Goal: Task Accomplishment & Management: Manage account settings

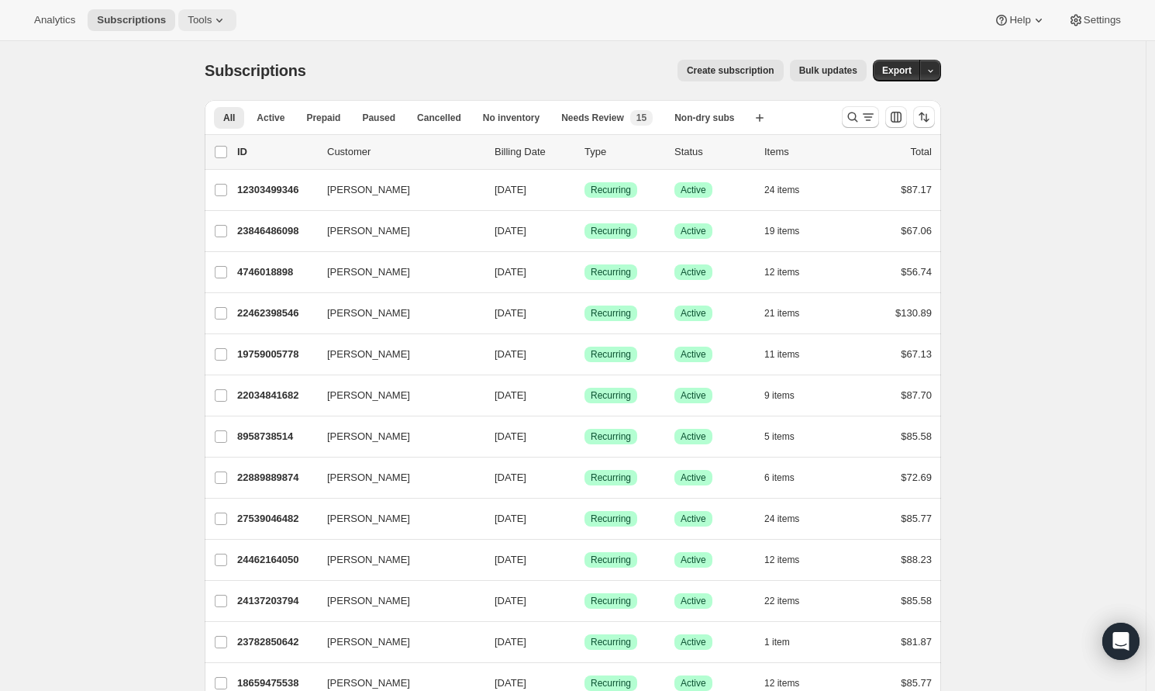
click at [220, 28] on button "Tools" at bounding box center [207, 20] width 58 height 22
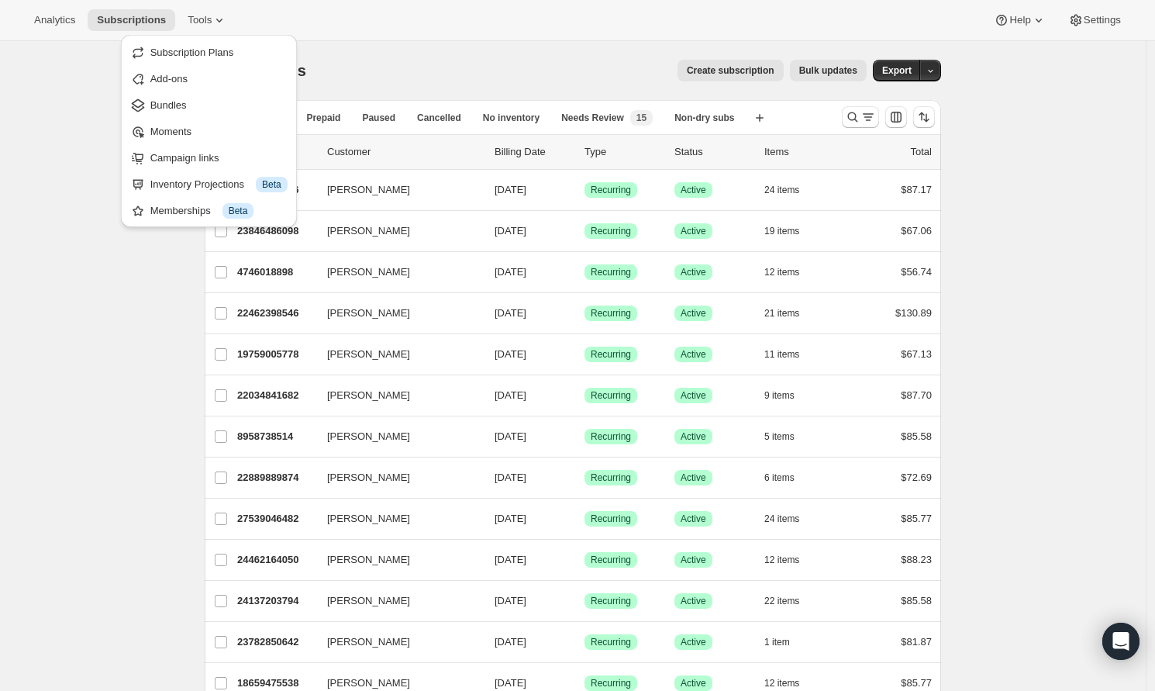
click at [527, 47] on div "Subscriptions. This page is ready Subscriptions Create subscription Bulk update…" at bounding box center [573, 70] width 737 height 59
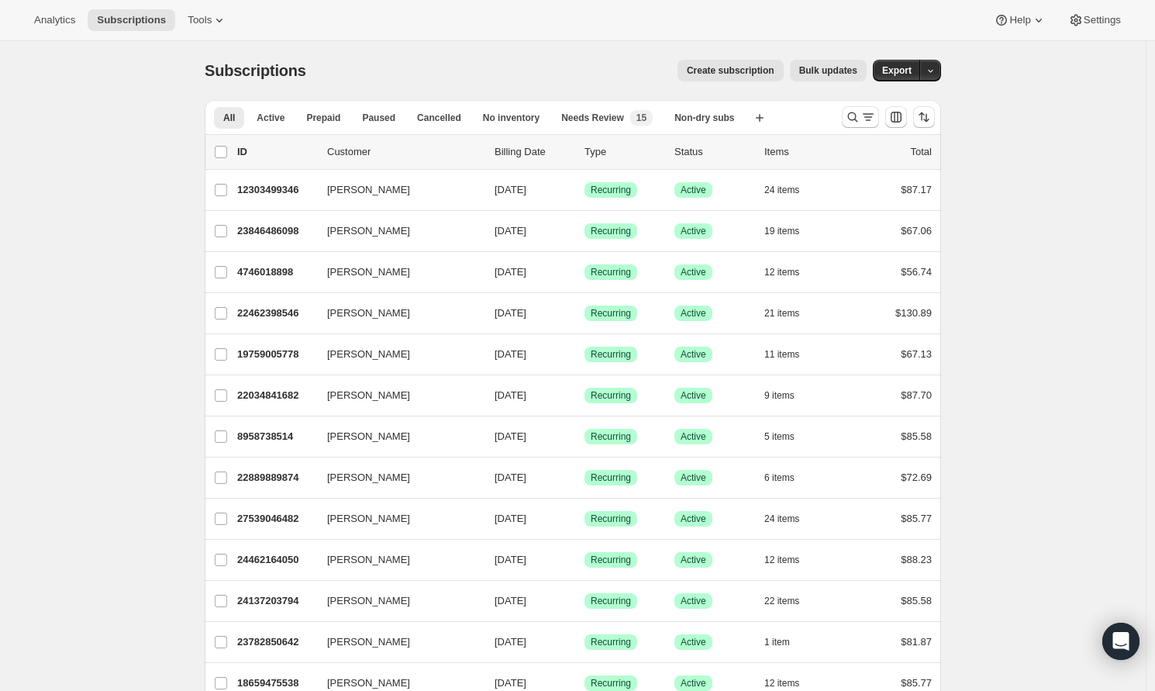
click at [802, 78] on button "Bulk updates" at bounding box center [828, 71] width 77 height 22
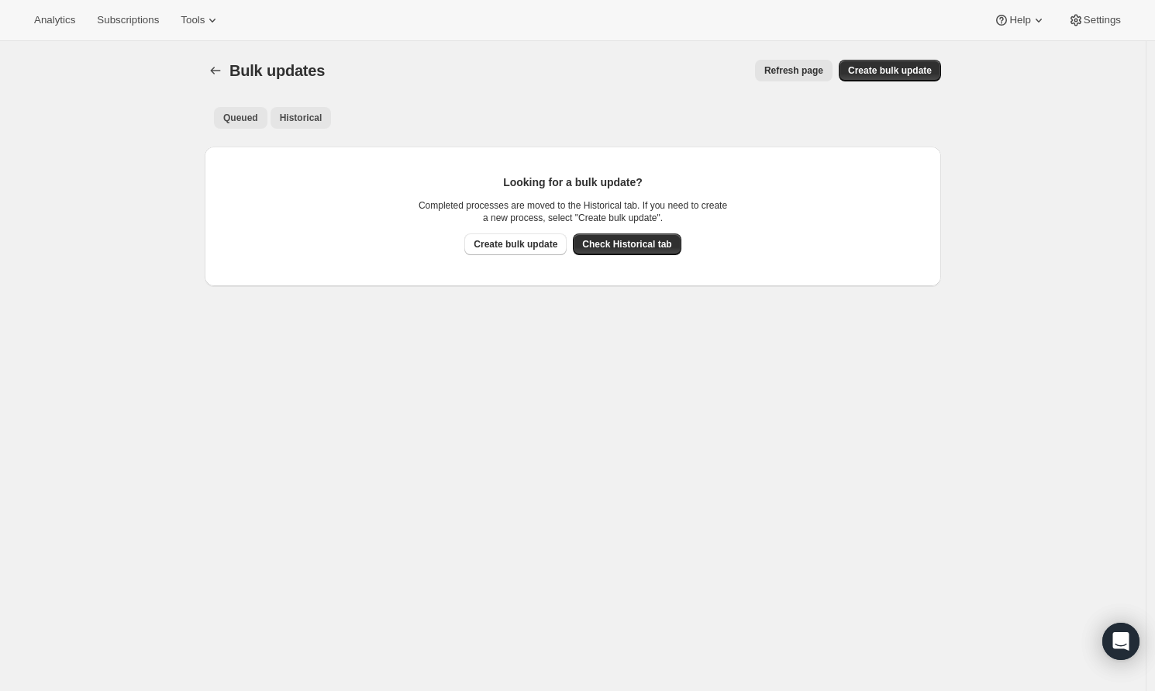
click at [286, 122] on span "Historical" at bounding box center [301, 118] width 43 height 12
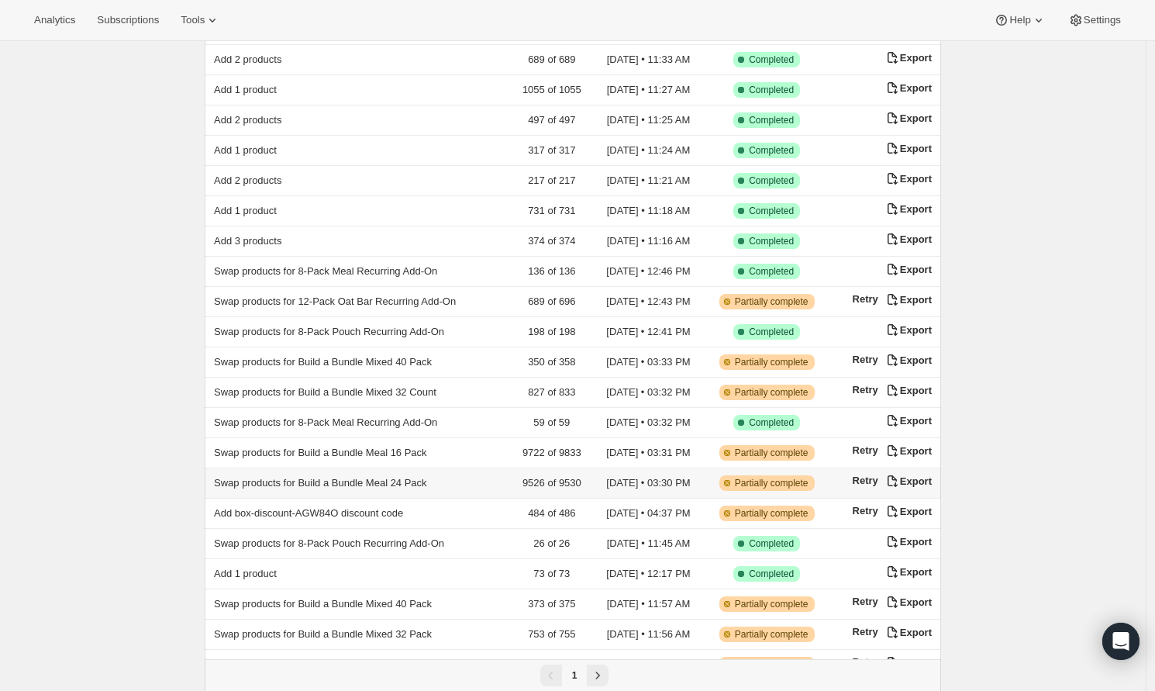
scroll to position [222, 0]
click at [323, 416] on span "Swap products for 8-Pack Meal Recurring Add-On" at bounding box center [325, 422] width 223 height 12
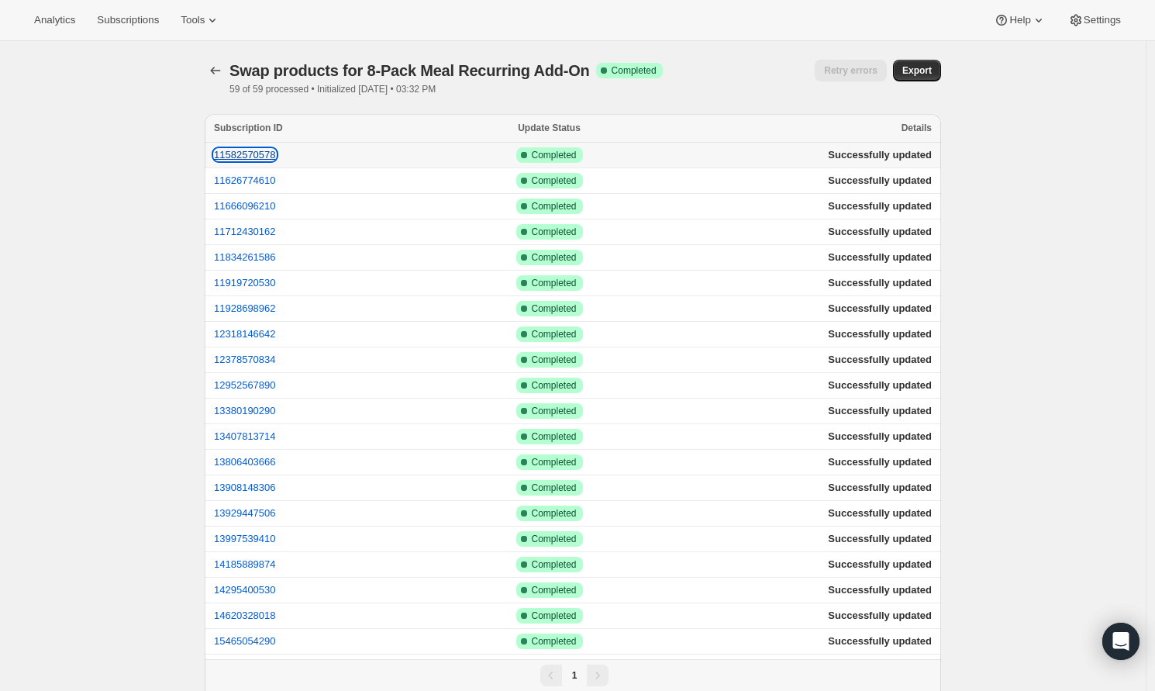
click at [244, 153] on button "11582570578" at bounding box center [245, 155] width 62 height 12
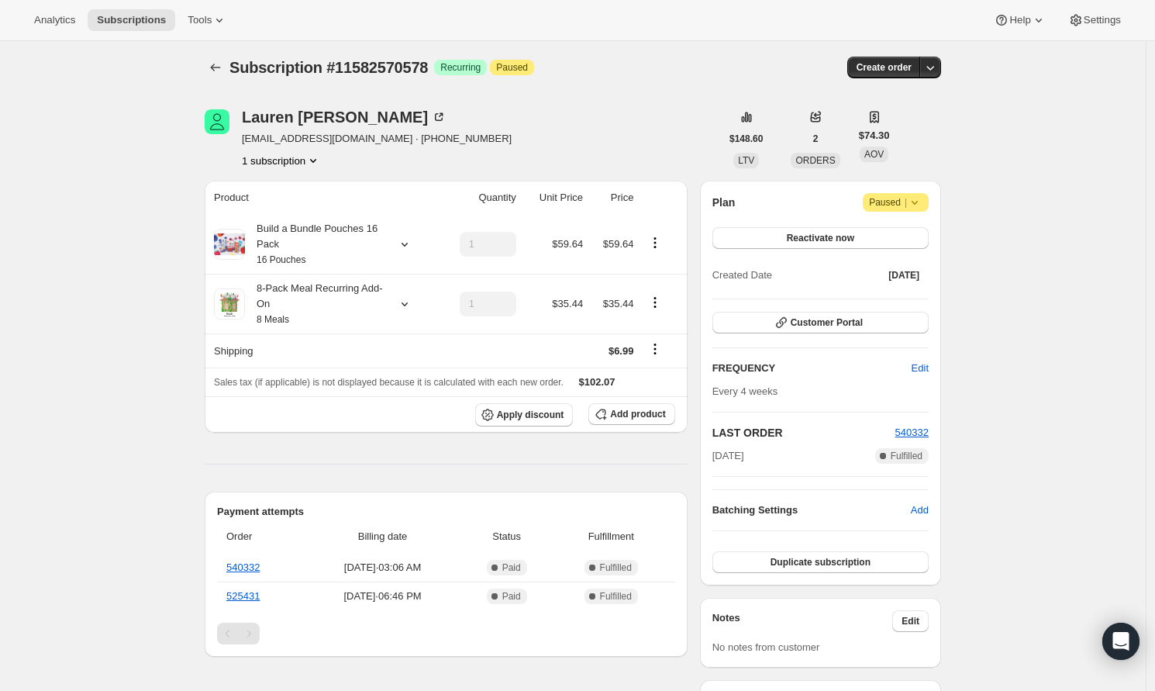
scroll to position [6, 0]
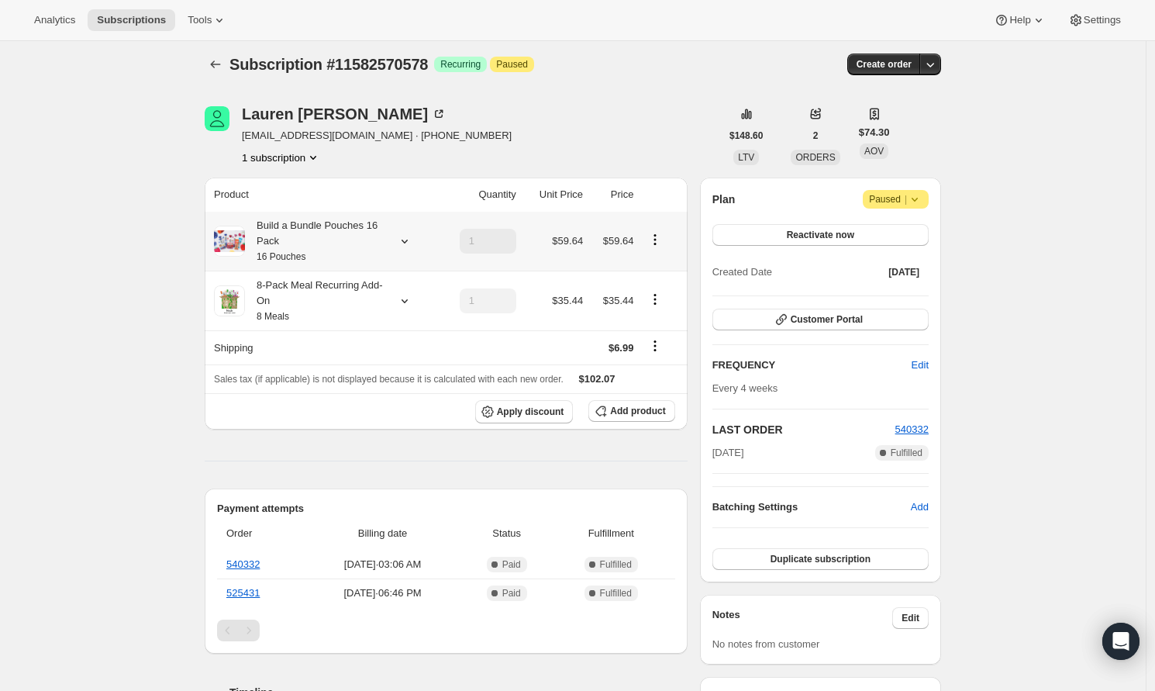
click at [412, 243] on icon at bounding box center [405, 241] width 16 height 16
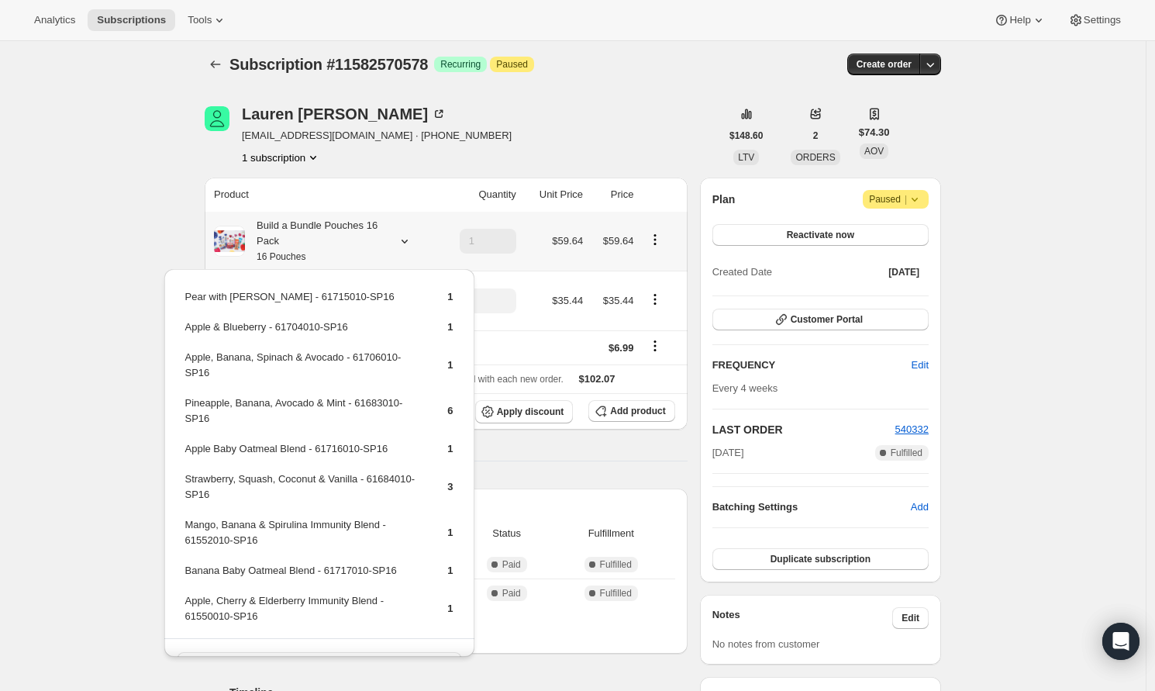
scroll to position [0, 0]
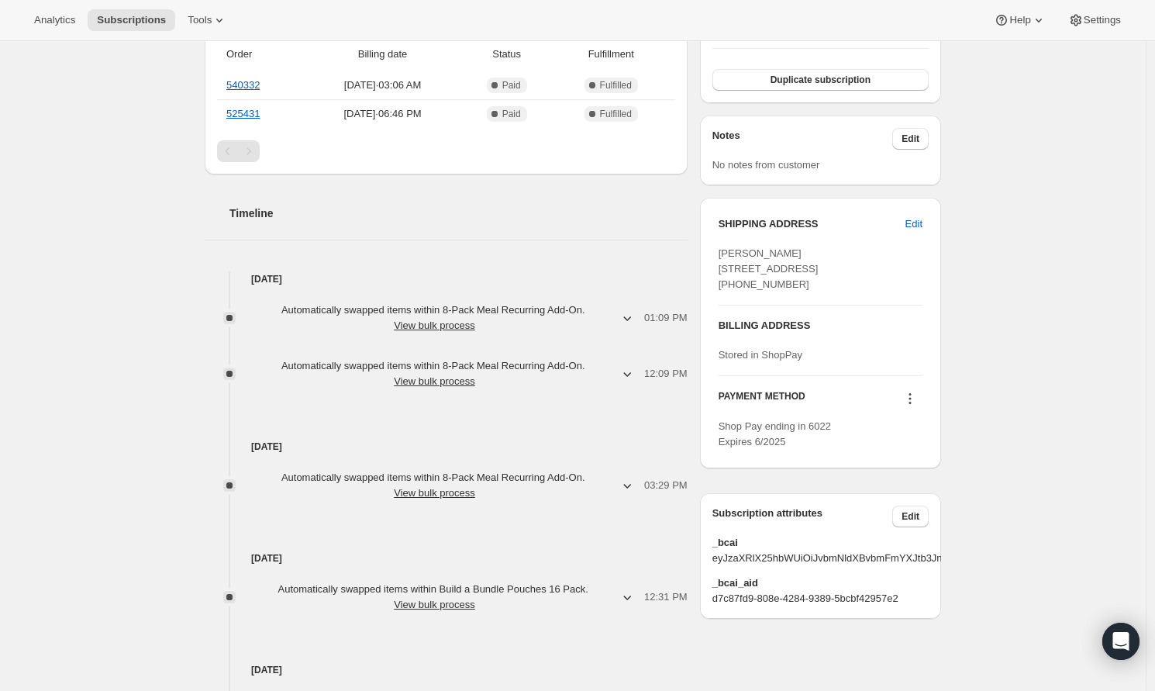
scroll to position [487, 0]
click at [427, 323] on button "View bulk process" at bounding box center [434, 324] width 81 height 12
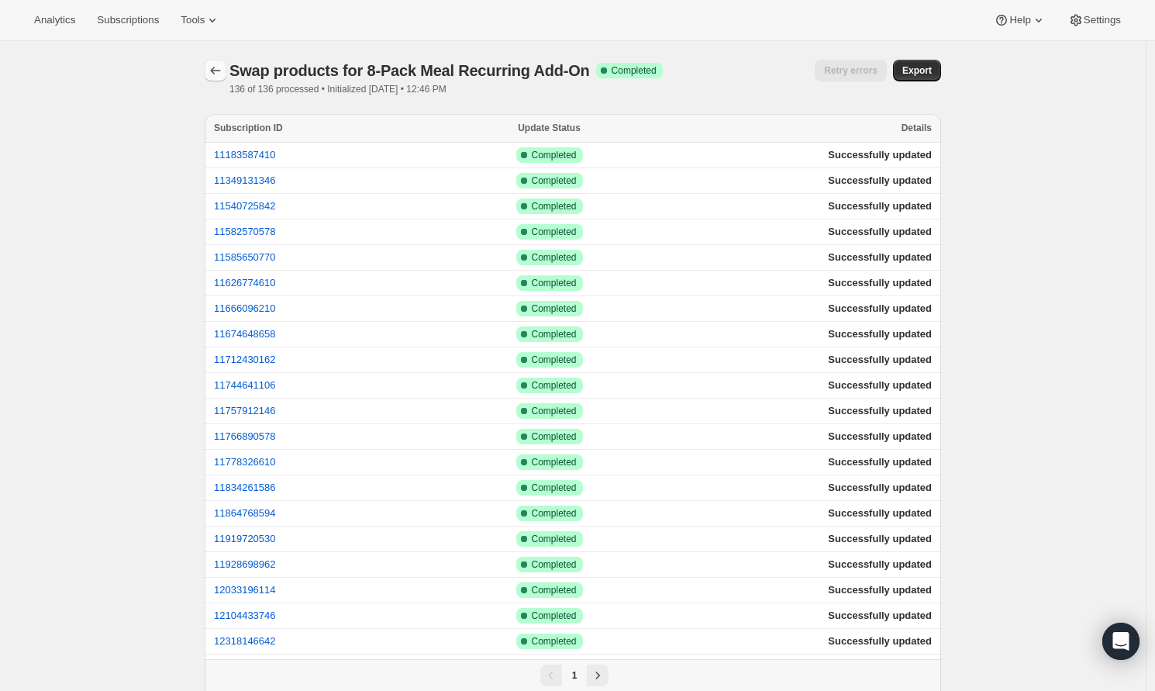
click at [223, 69] on icon "button" at bounding box center [216, 71] width 16 height 16
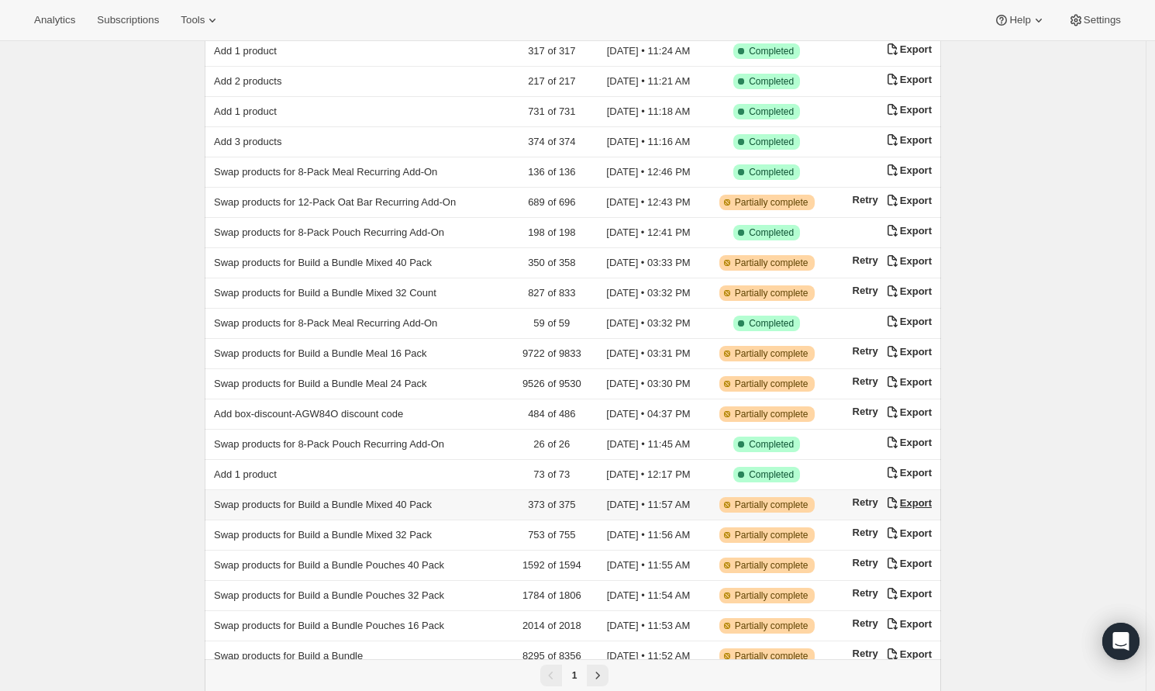
scroll to position [323, 0]
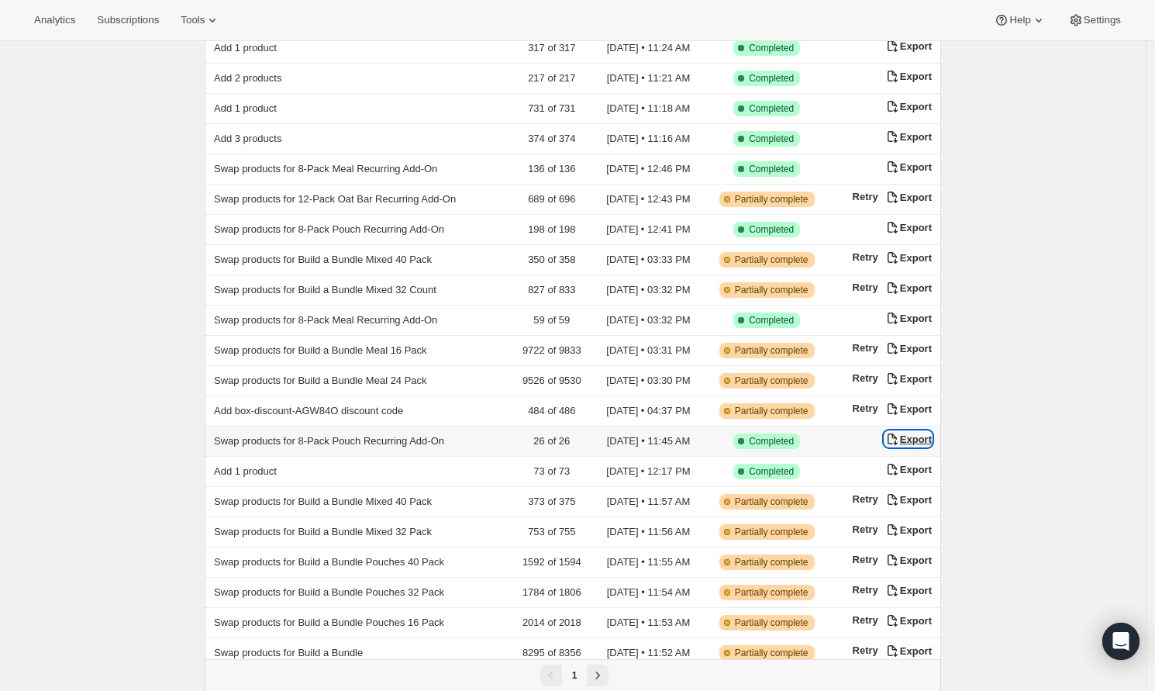
click at [927, 431] on div "Export" at bounding box center [908, 439] width 47 height 16
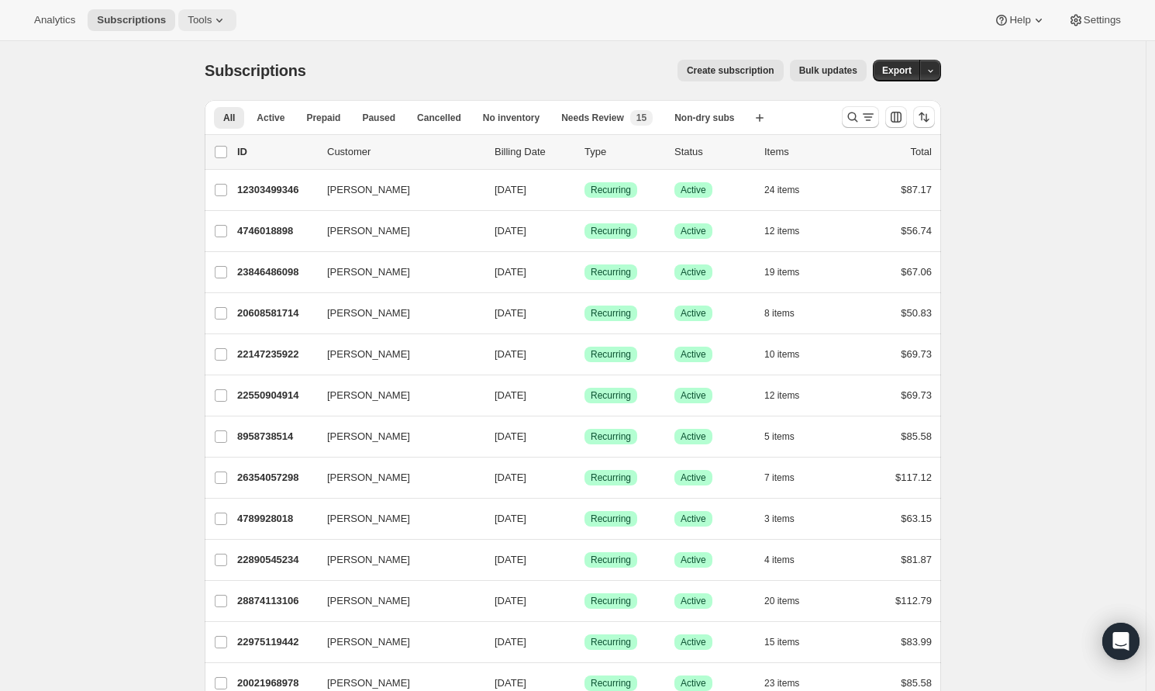
click at [219, 13] on icon at bounding box center [220, 20] width 16 height 16
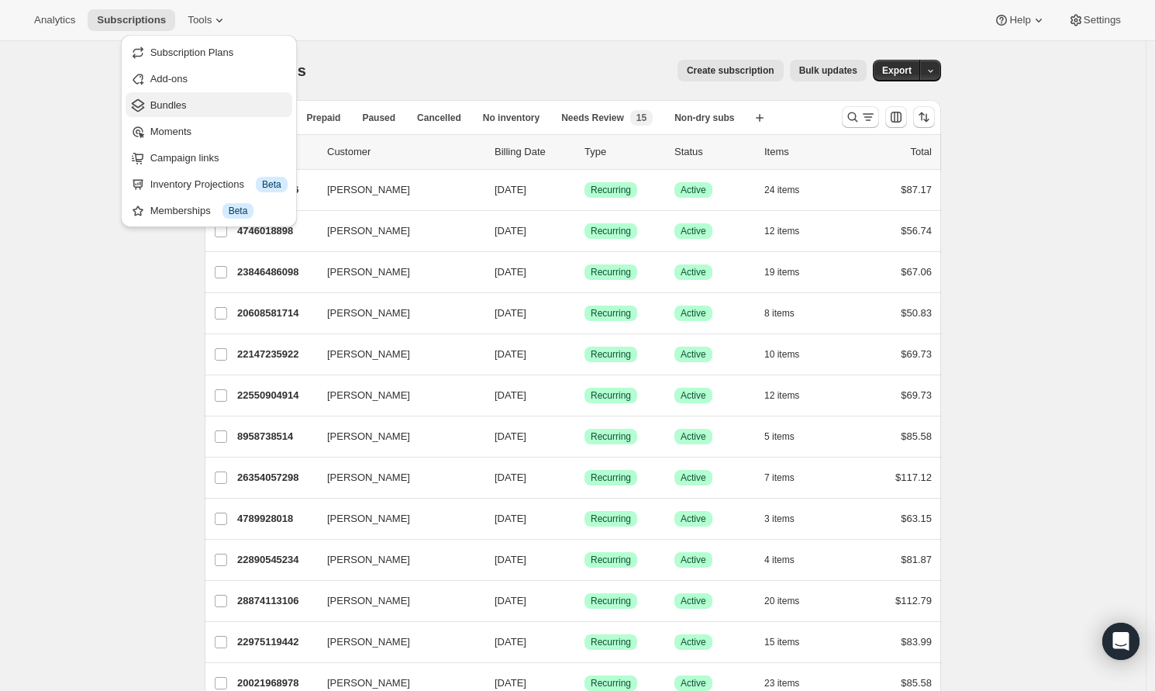
click at [202, 110] on span "Bundles" at bounding box center [218, 106] width 137 height 16
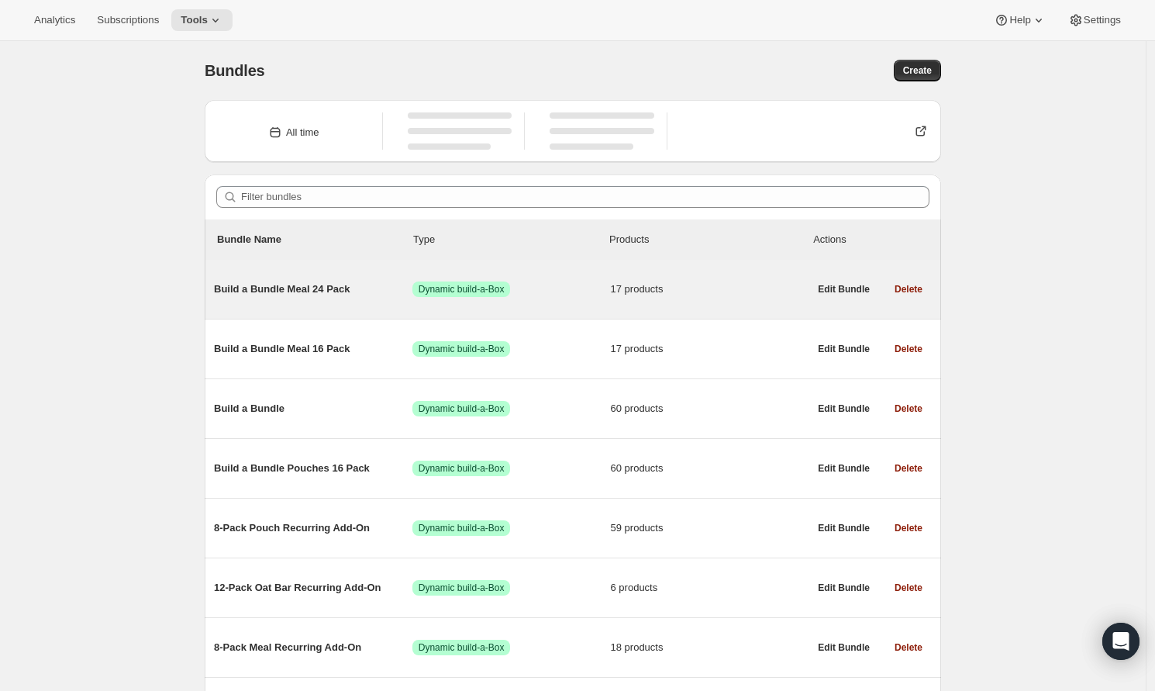
click at [261, 287] on span "Build a Bundle Meal 24 Pack" at bounding box center [313, 289] width 198 height 16
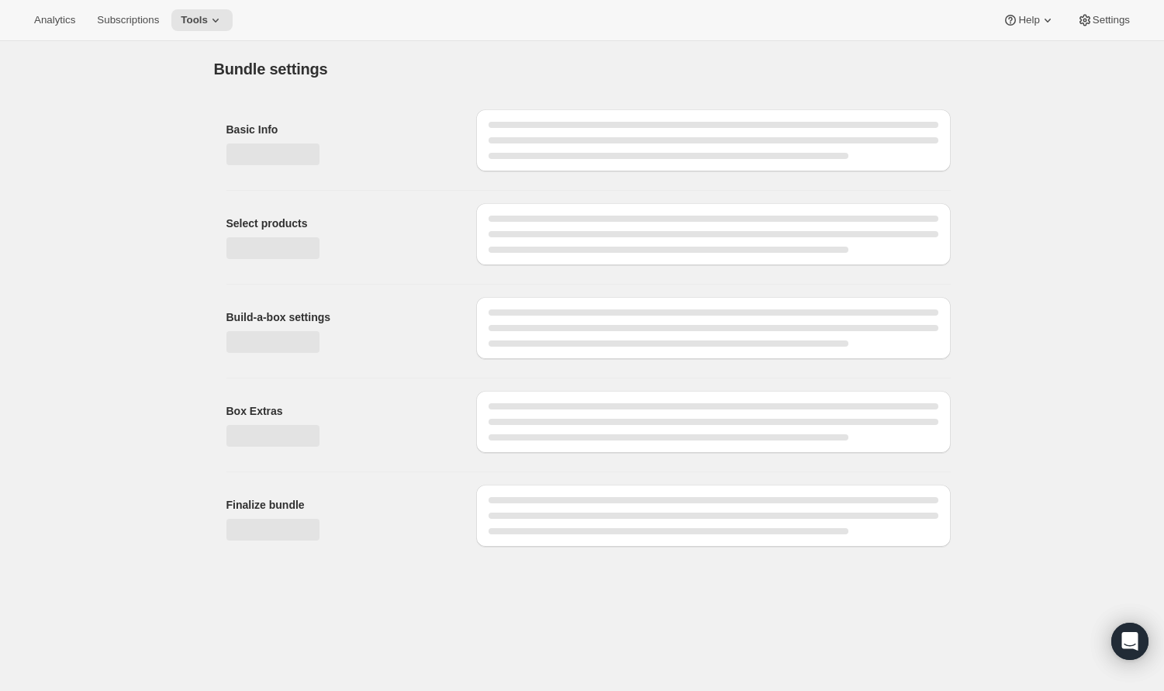
type input "Build a Bundle Meal 24 Pack"
checkbox input "true"
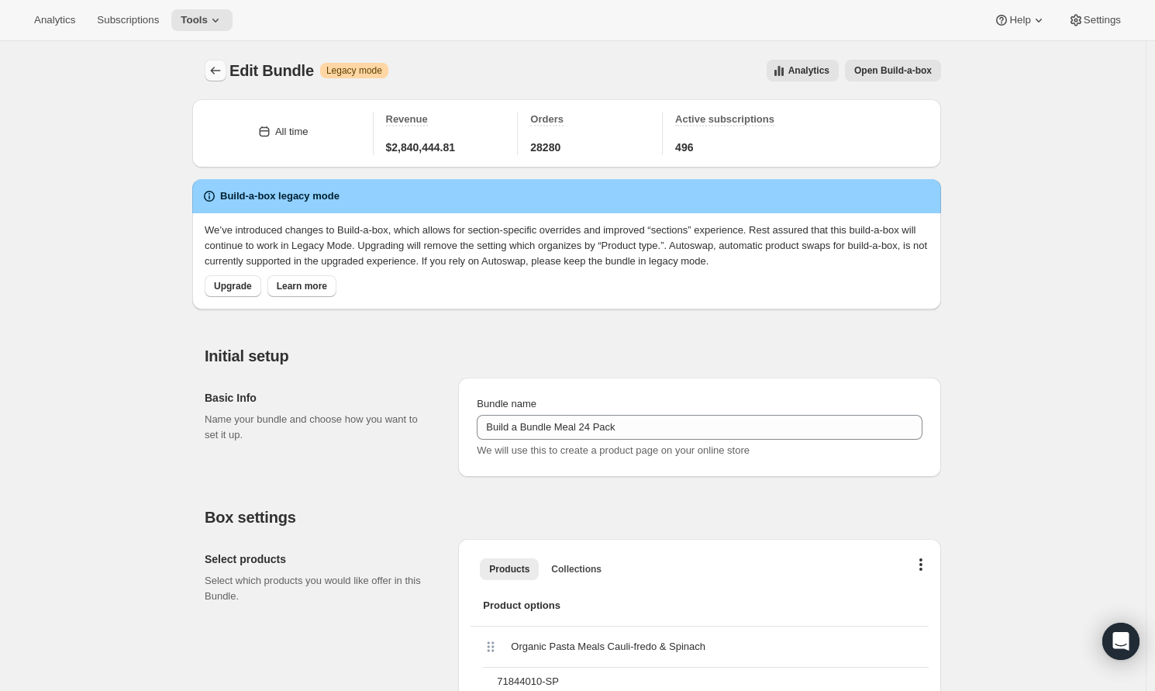
click at [223, 70] on icon "Bundles" at bounding box center [216, 71] width 16 height 16
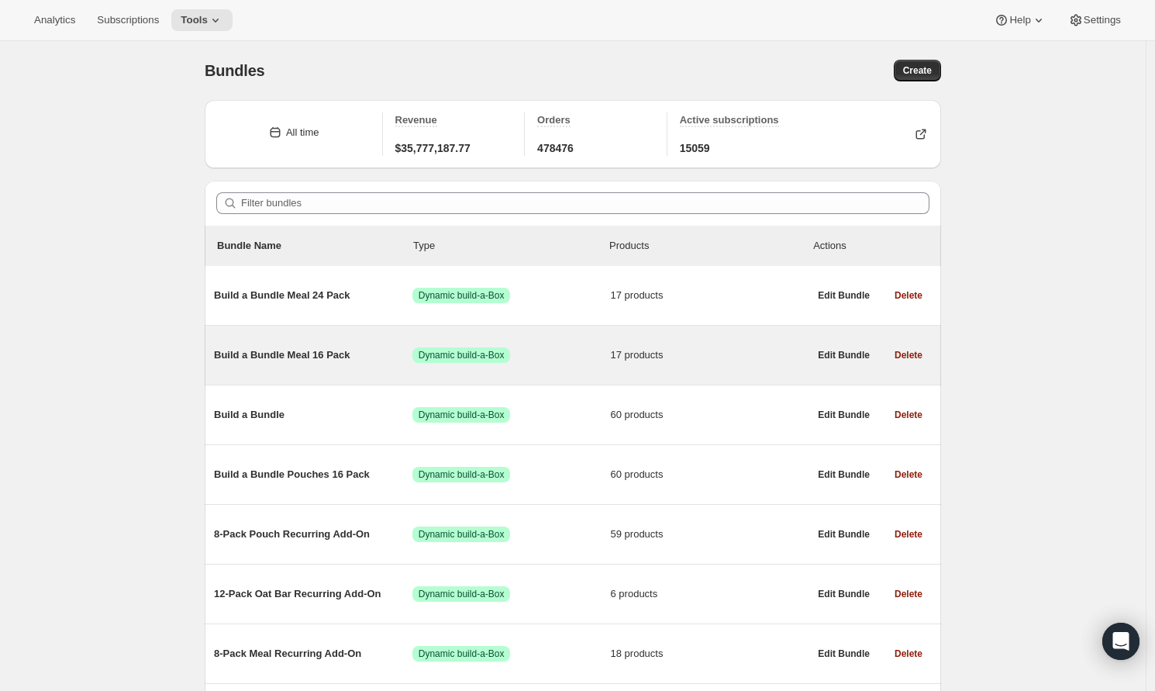
click at [264, 352] on span "Build a Bundle Meal 16 Pack" at bounding box center [313, 355] width 198 height 16
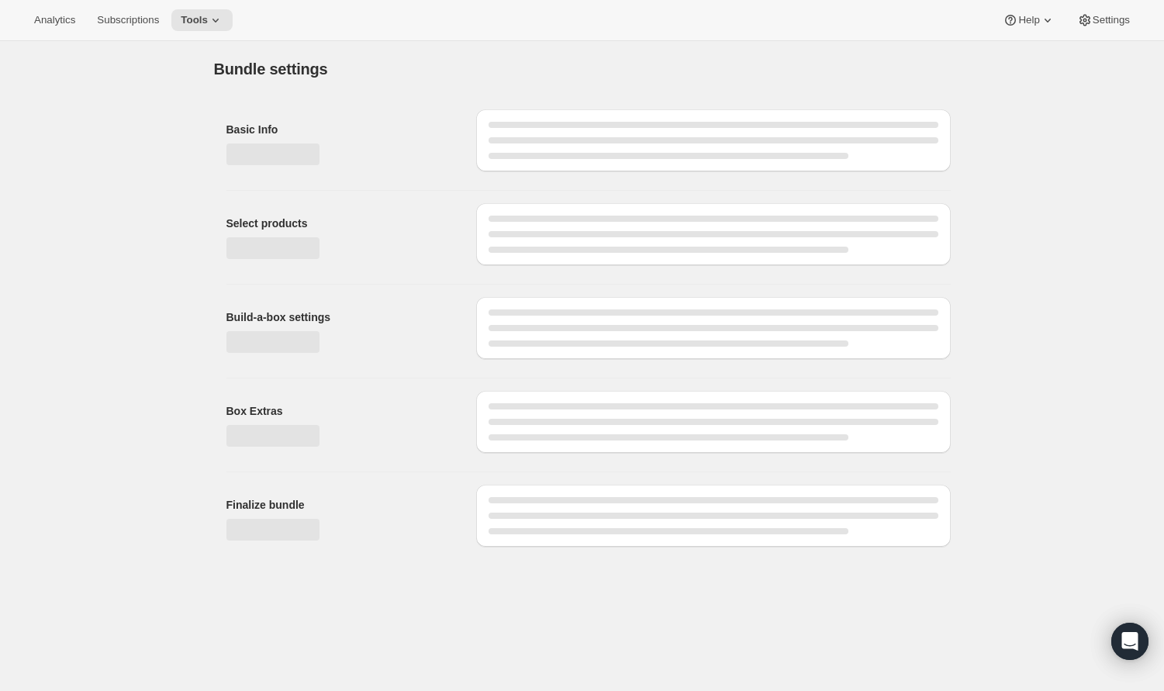
type input "Build a Bundle Meal 16 Pack"
checkbox input "true"
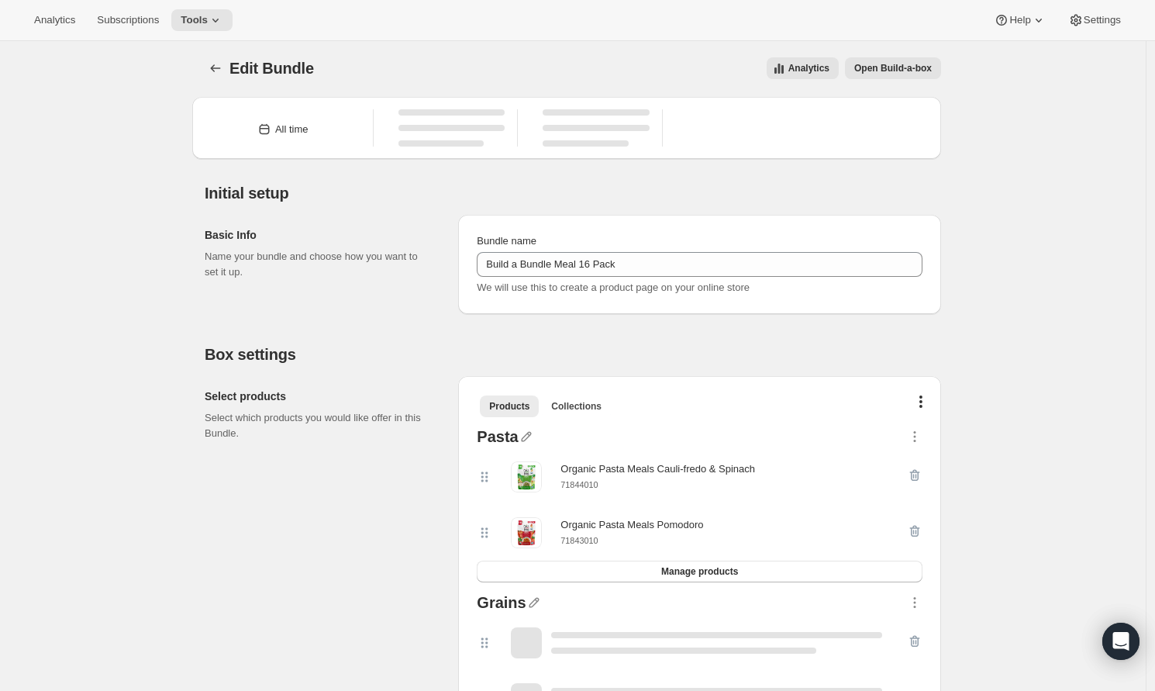
scroll to position [3, 0]
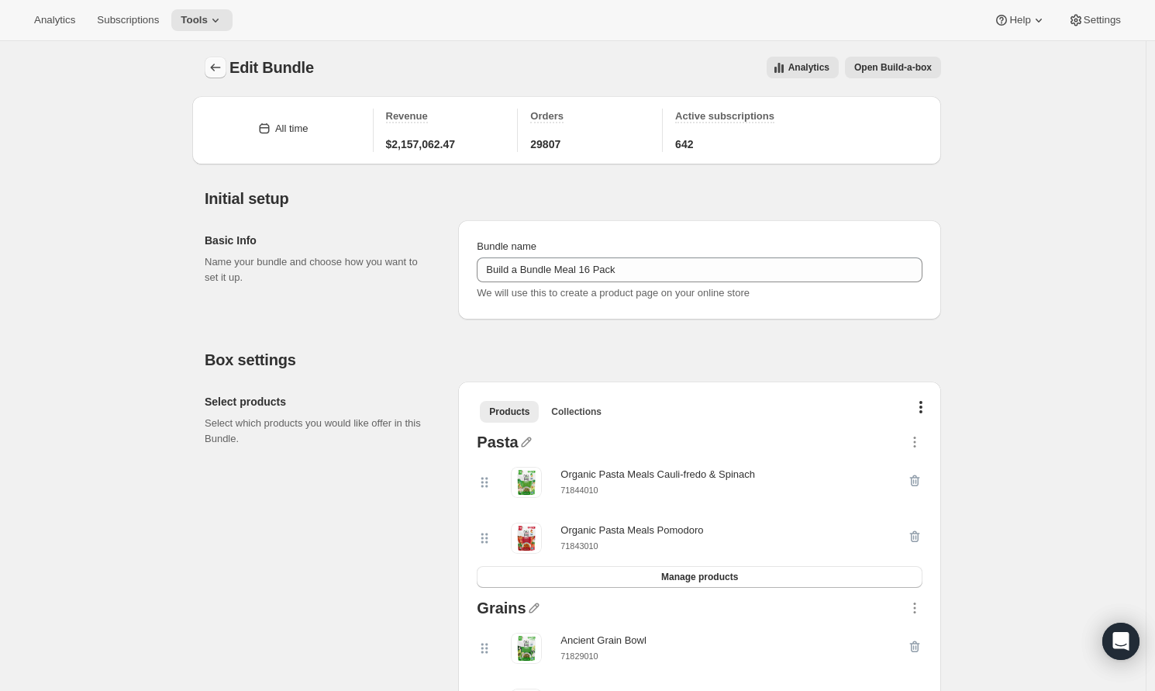
click at [222, 70] on icon "Bundles" at bounding box center [216, 68] width 16 height 16
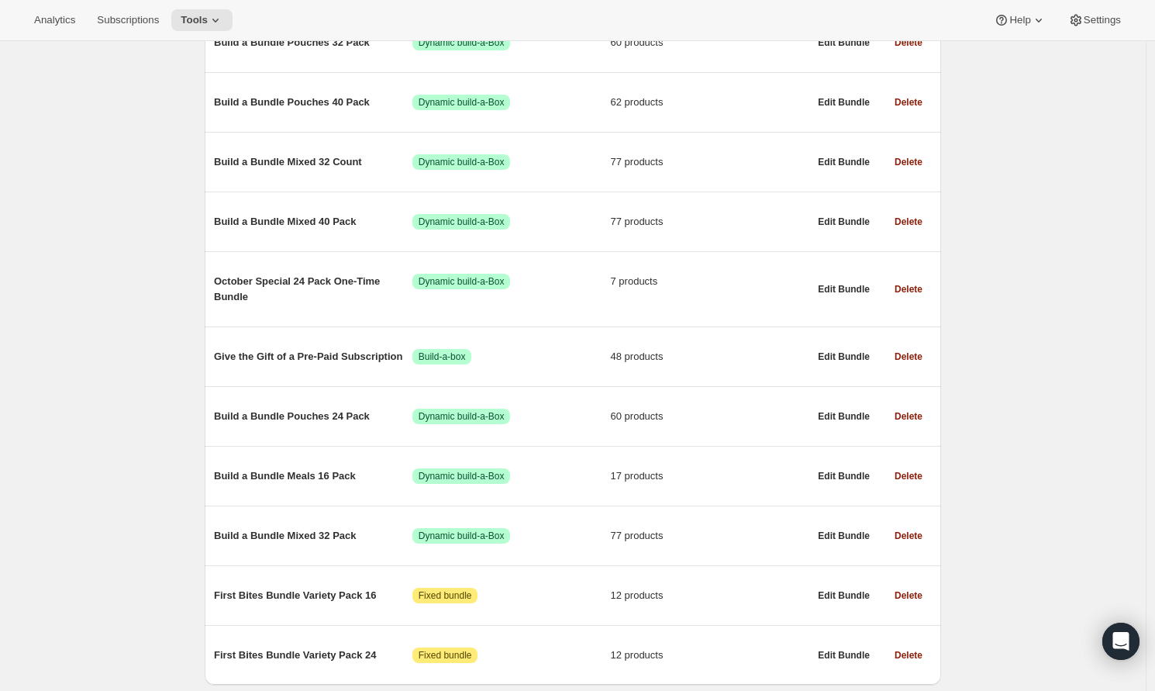
scroll to position [790, 0]
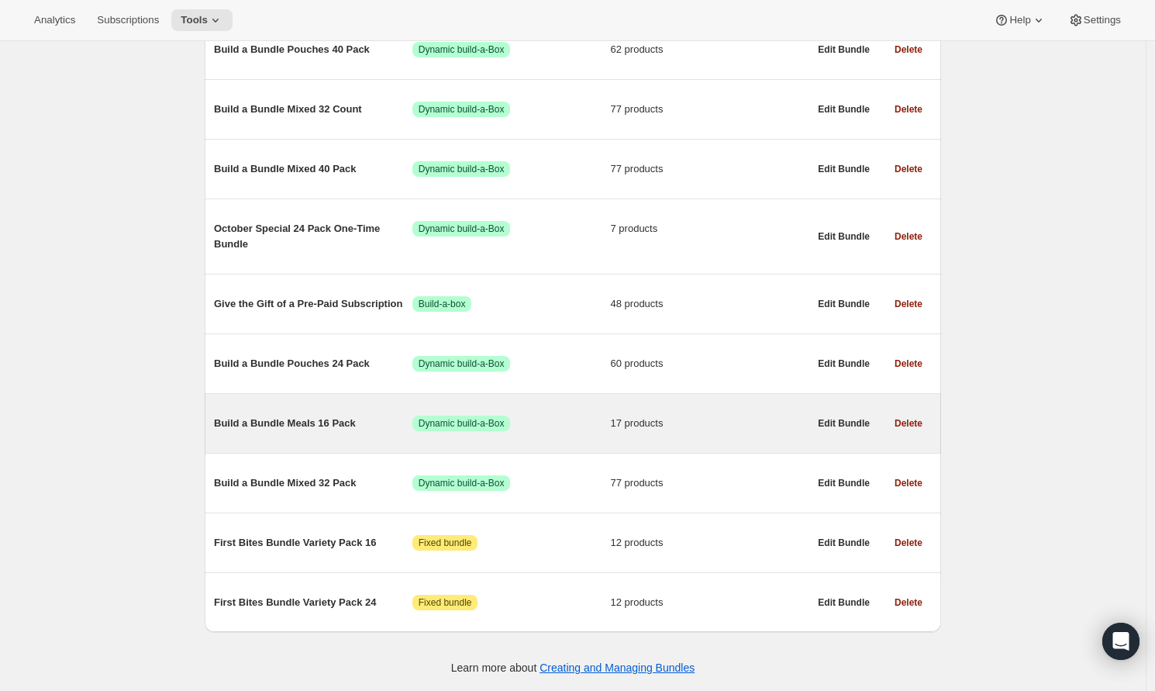
click at [267, 419] on span "Build a Bundle Meals 16 Pack" at bounding box center [313, 424] width 198 height 16
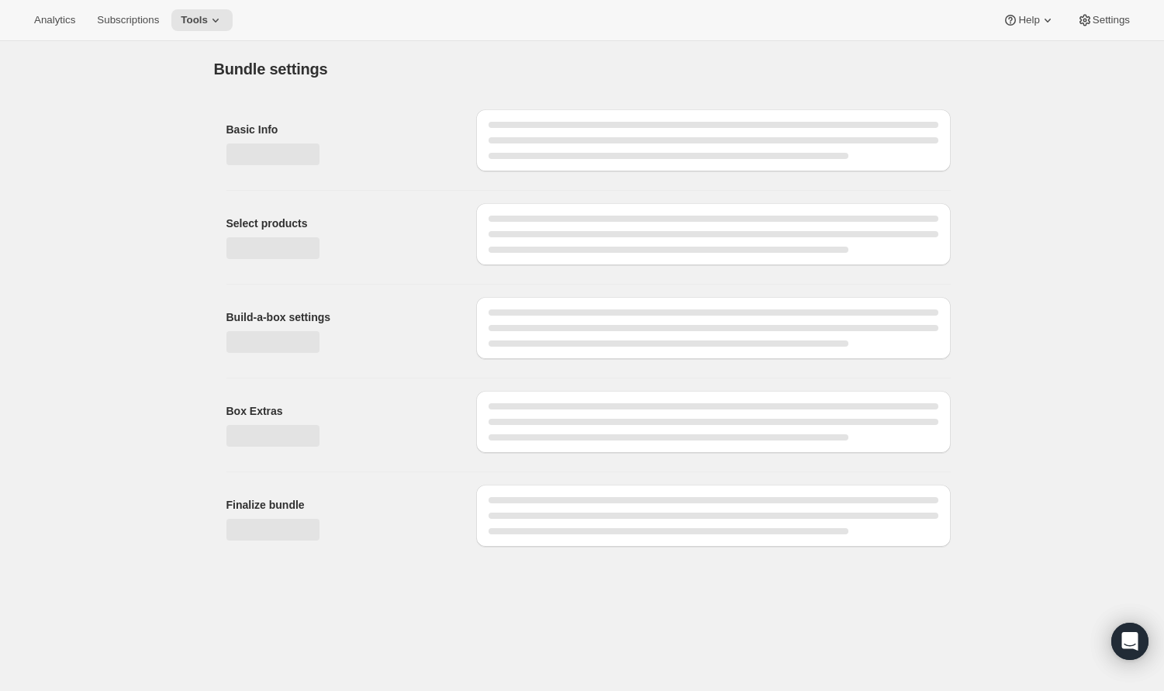
type input "Build a Bundle Meals 16 Pack"
checkbox input "true"
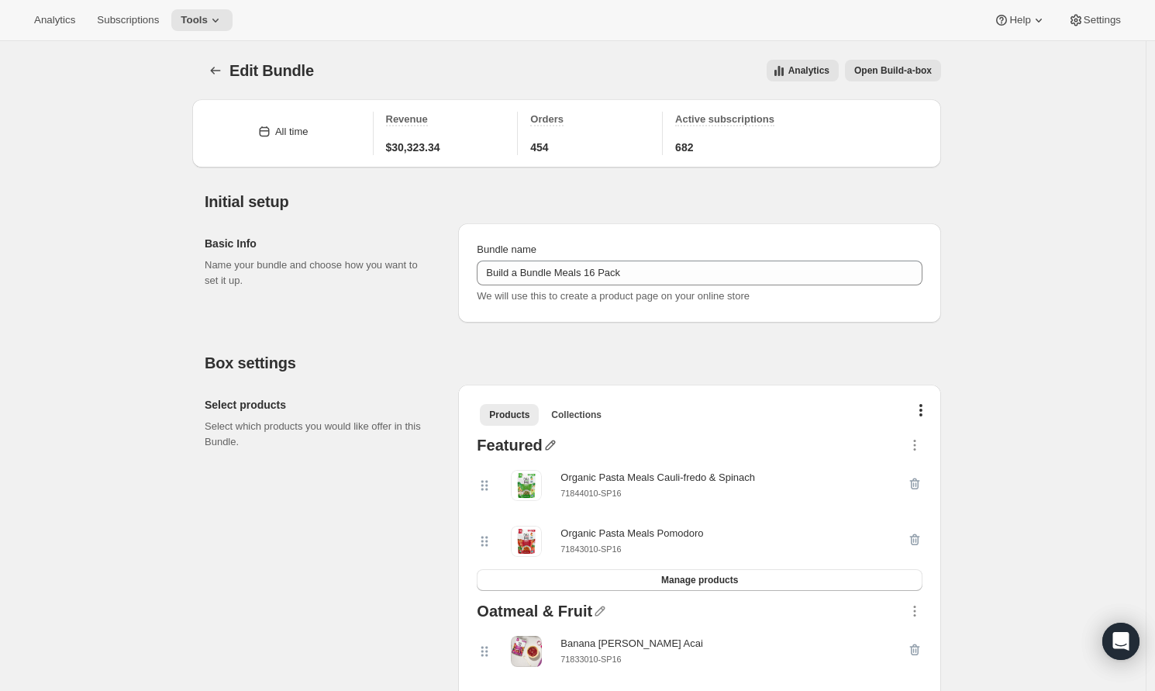
click at [555, 444] on icon "button" at bounding box center [550, 445] width 10 height 10
click at [542, 466] on input "text" at bounding box center [562, 475] width 149 height 25
type input "Pasta"
click at [506, 498] on span "Save" at bounding box center [499, 496] width 23 height 16
click at [219, 68] on icon "Bundles" at bounding box center [216, 71] width 16 height 16
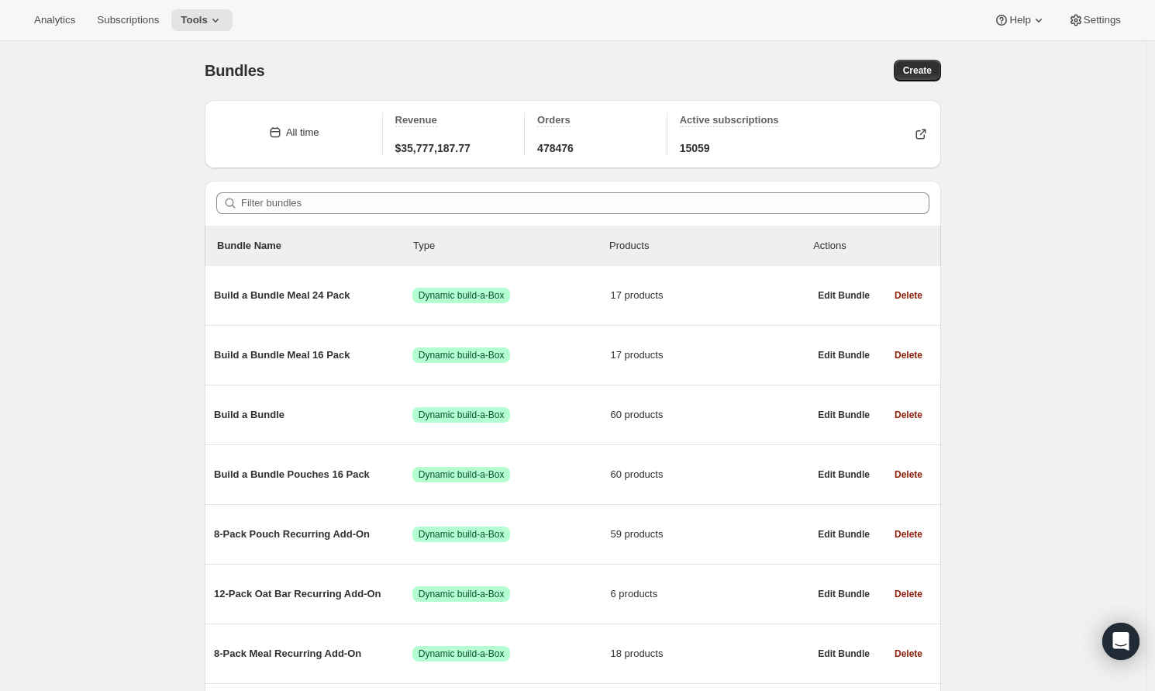
scroll to position [769, 0]
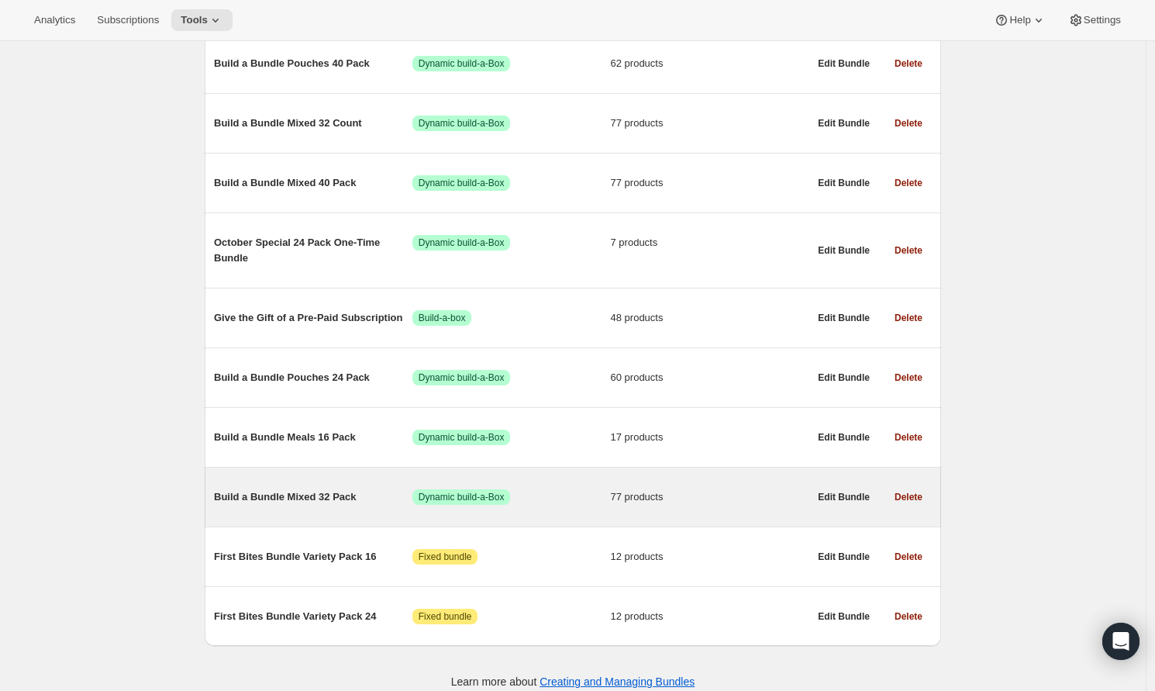
click at [315, 503] on span "Build a Bundle Mixed 32 Pack" at bounding box center [313, 497] width 198 height 16
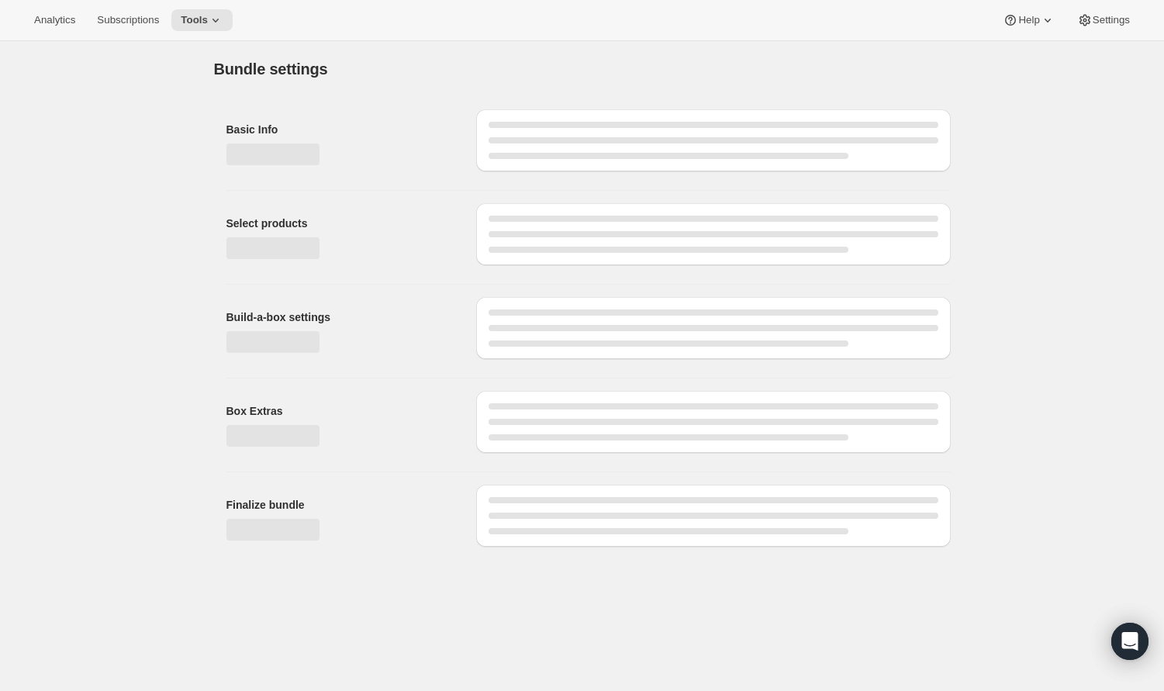
type input "Build a Bundle Mixed 32 Pack"
checkbox input "true"
select select "MINIMUM"
type input "Select at least 8 meals"
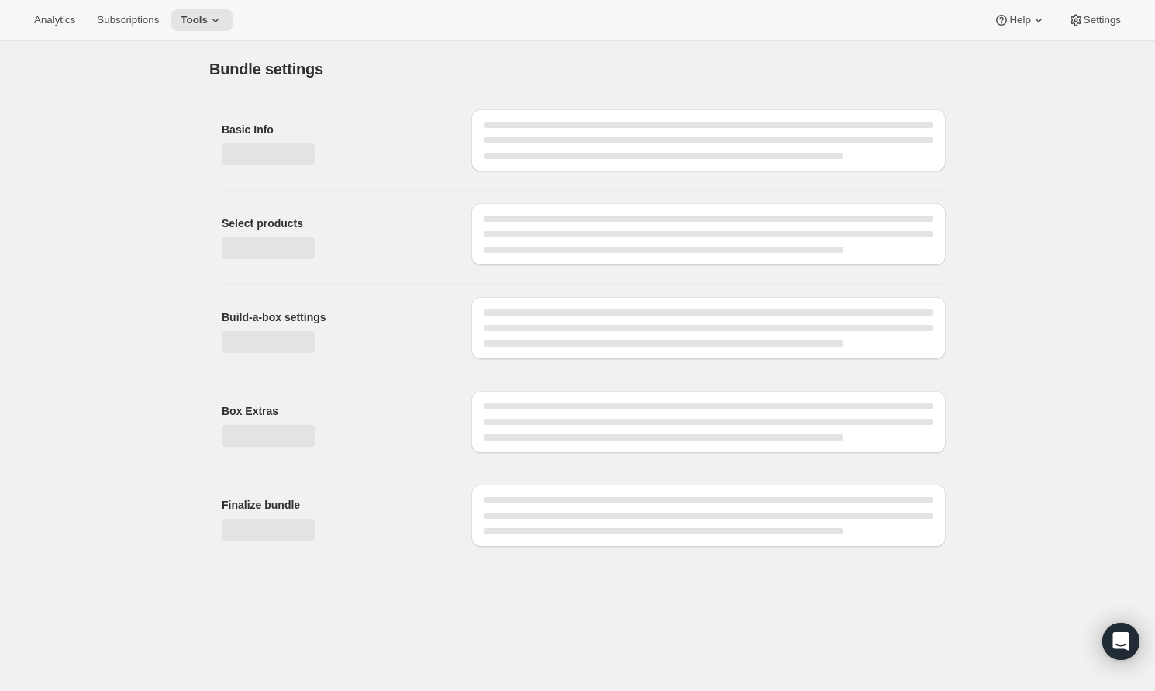
select select "gid://shopify/ProductVariant/42122698981458_33fb72c6-6dbd-426c-8527-91f8707433e9"
